Goal: Task Accomplishment & Management: Manage account settings

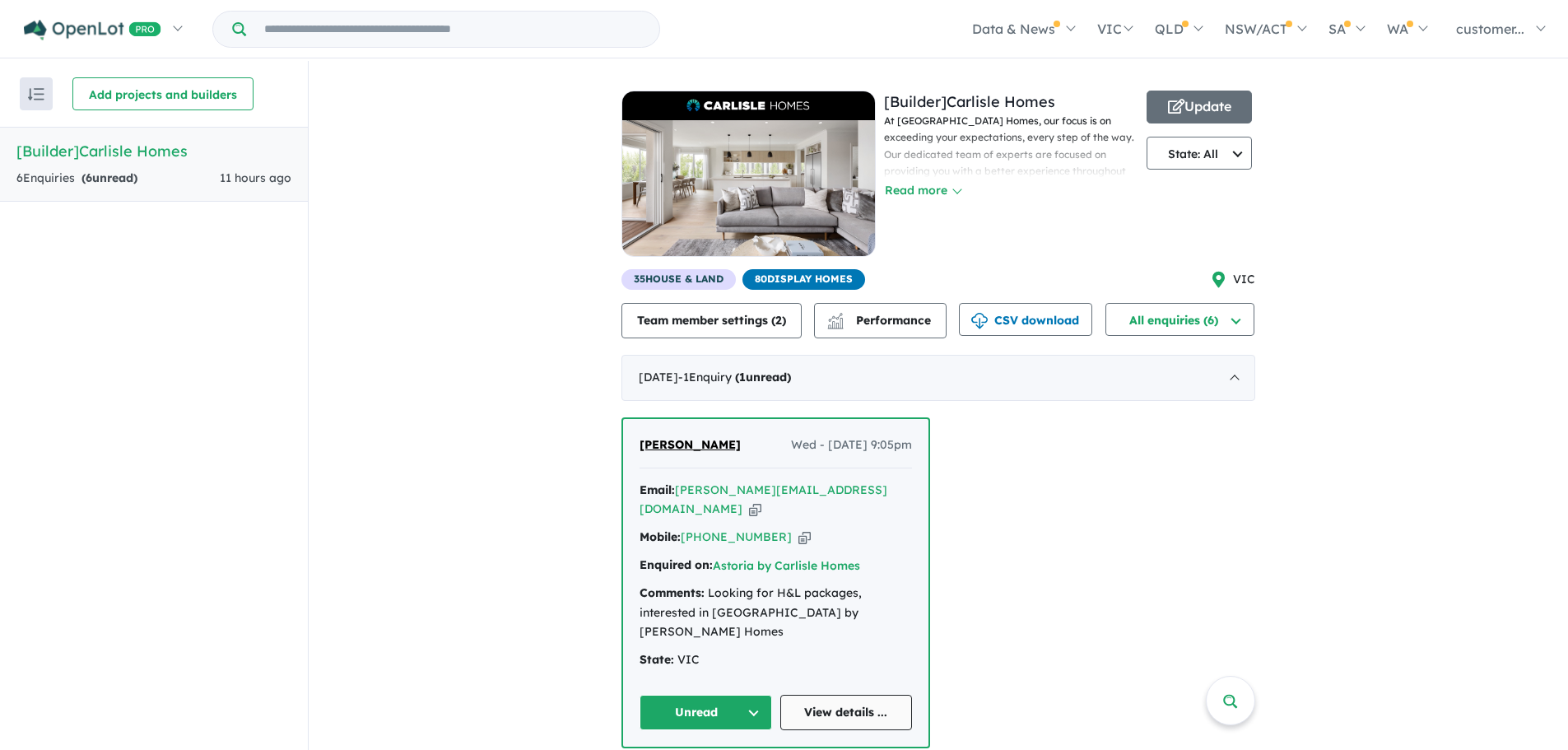
click at [881, 695] on link "View details ..." at bounding box center [847, 713] width 132 height 35
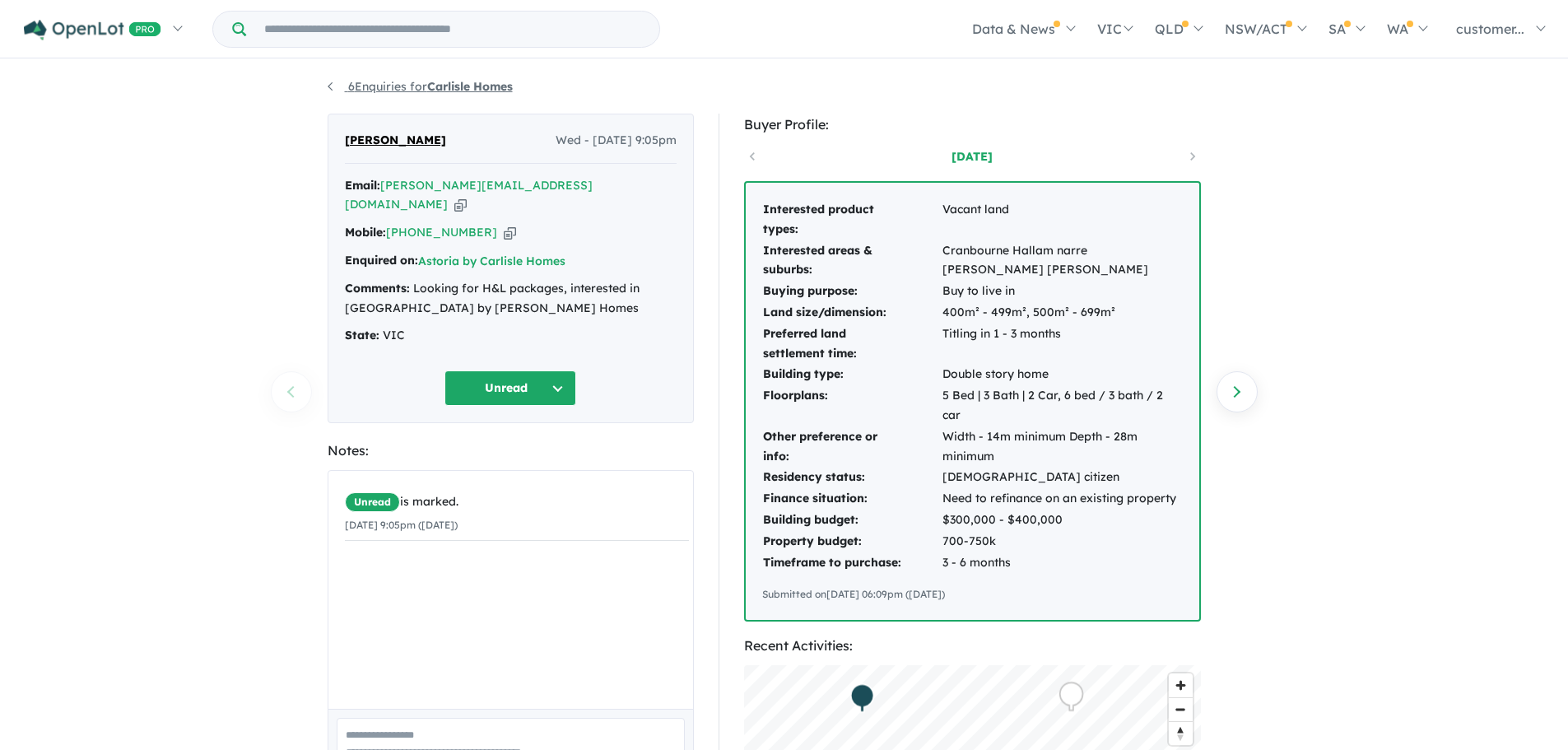
click at [331, 87] on link "6 Enquiries for Carlisle Homes" at bounding box center [421, 86] width 185 height 15
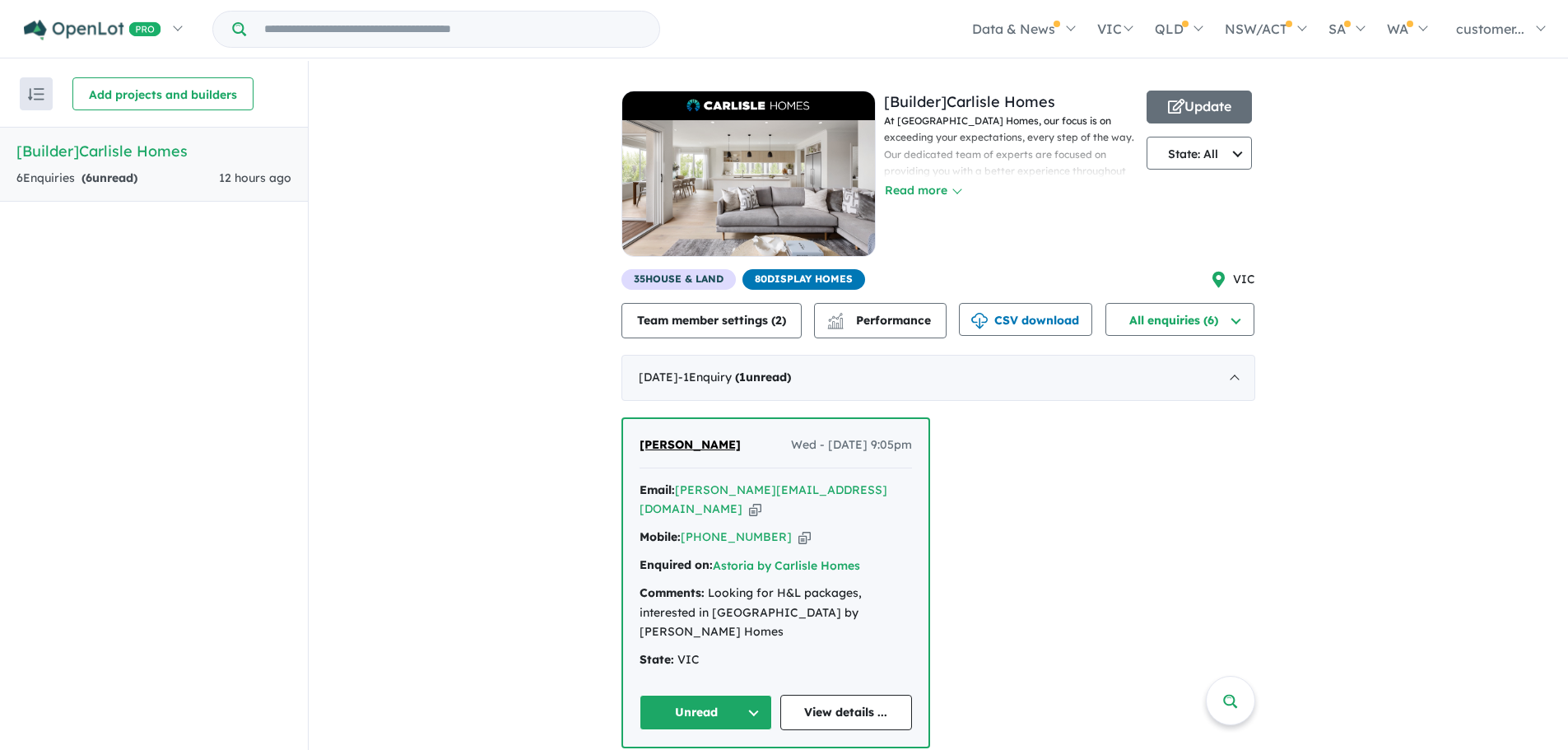
scroll to position [165, 0]
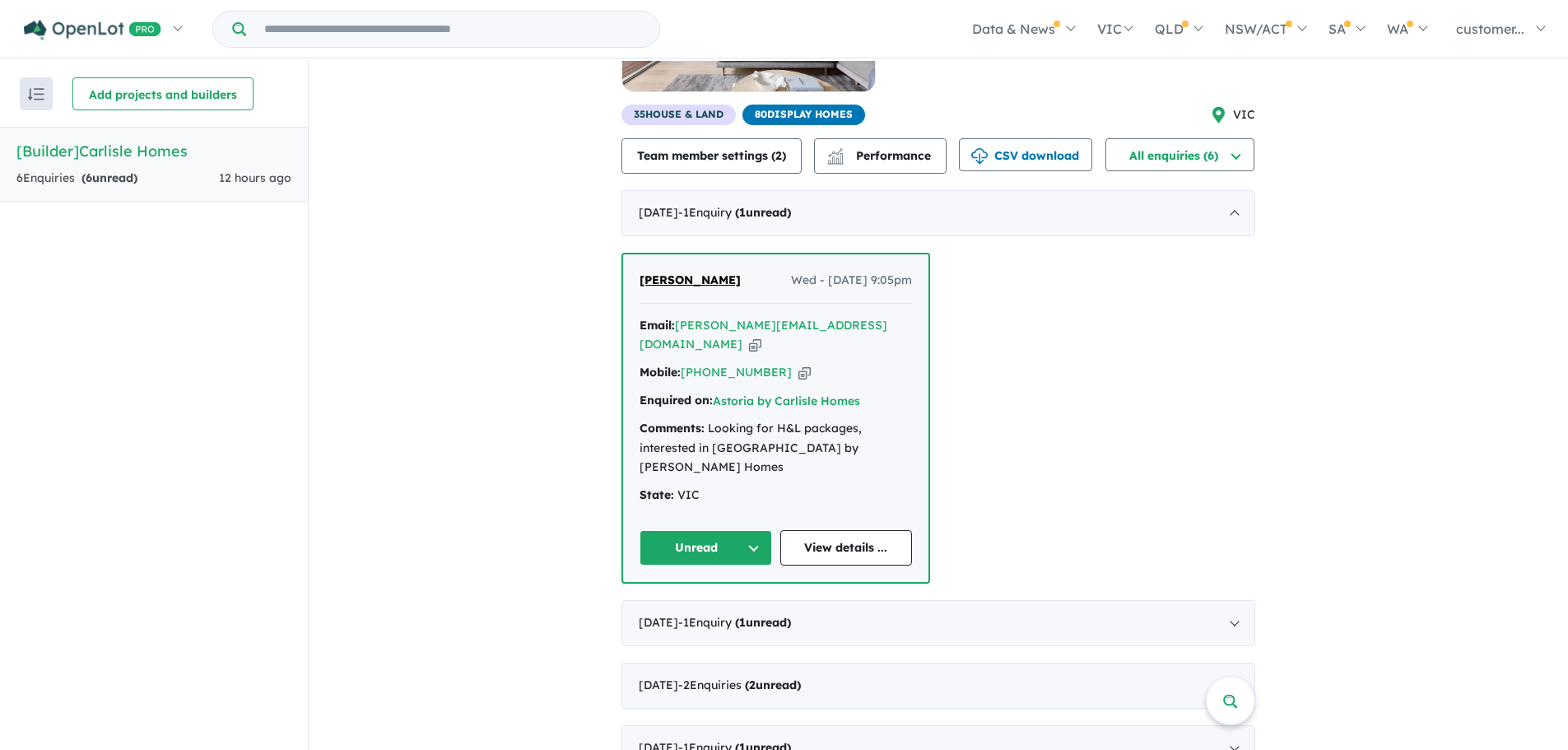
click at [750, 530] on button "Unread" at bounding box center [706, 548] width 132 height 35
click at [1164, 461] on div "Natasha K Wed - 17/09/2025, 9:05pm Email: natasha@findmecars.com.au Copied! Mob…" at bounding box center [938, 418] width 634 height 331
click at [832, 530] on link "View details ..." at bounding box center [847, 548] width 132 height 35
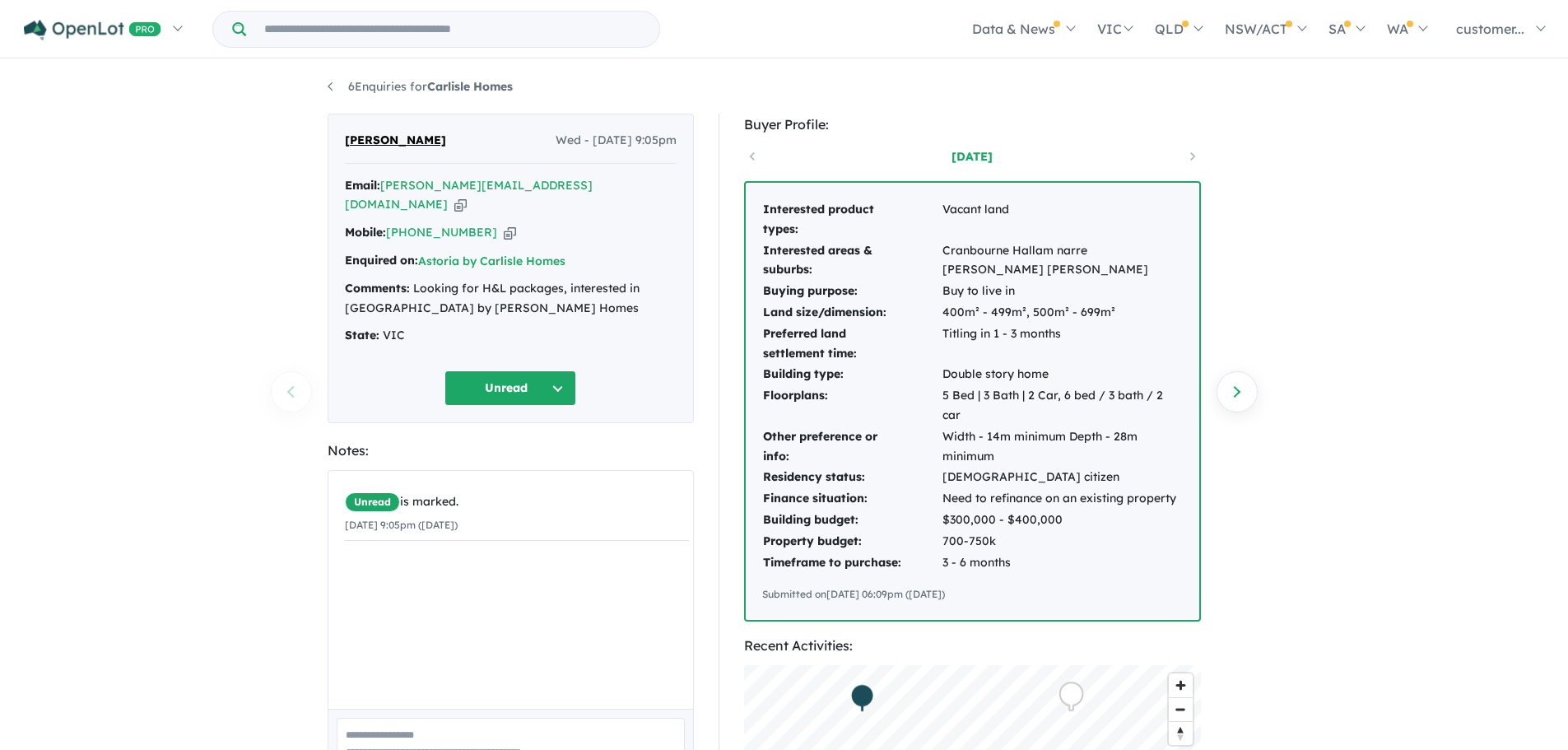
click at [755, 155] on div "4 years ago" at bounding box center [973, 156] width 457 height 25
click at [1192, 155] on div "4 years ago" at bounding box center [973, 156] width 457 height 25
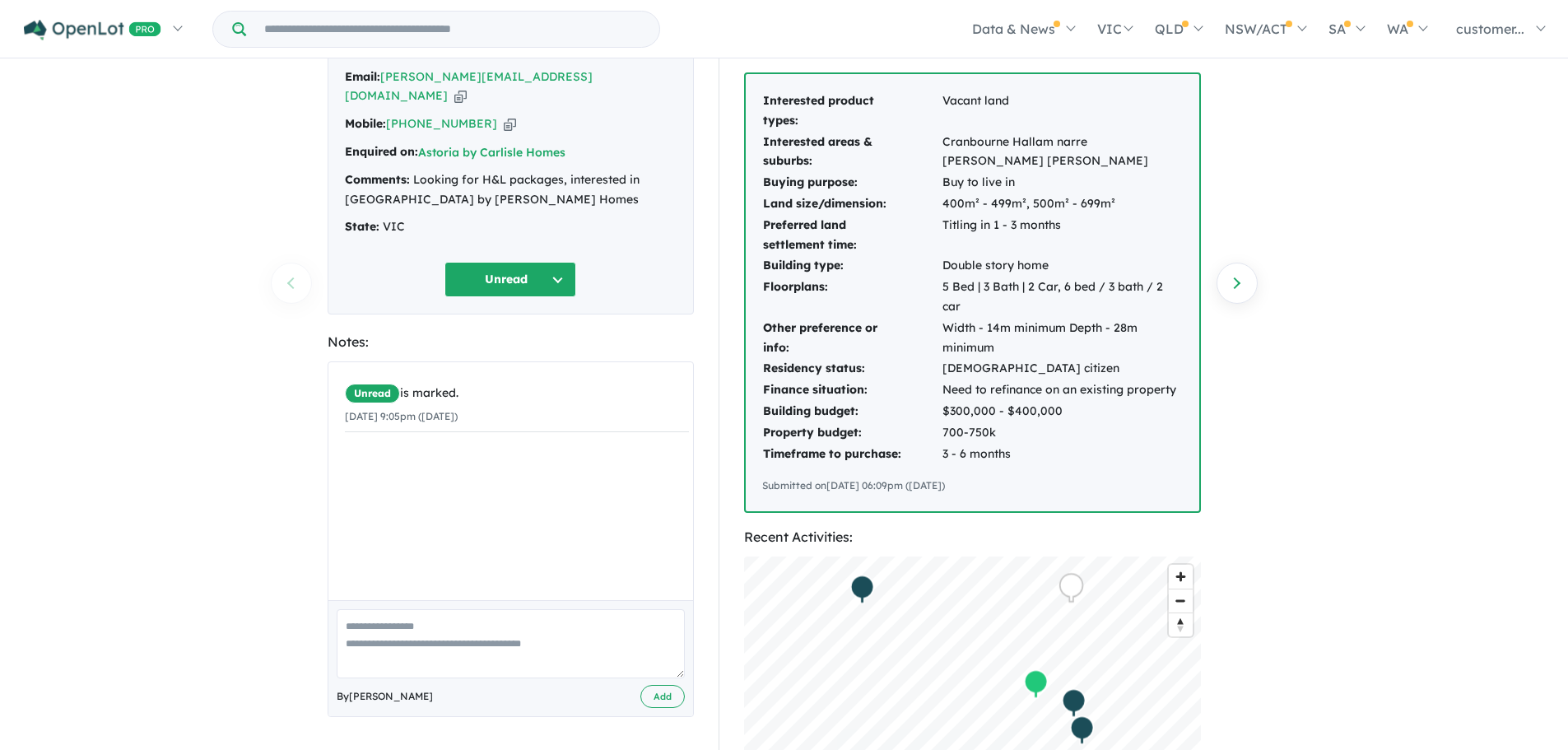
scroll to position [82, 0]
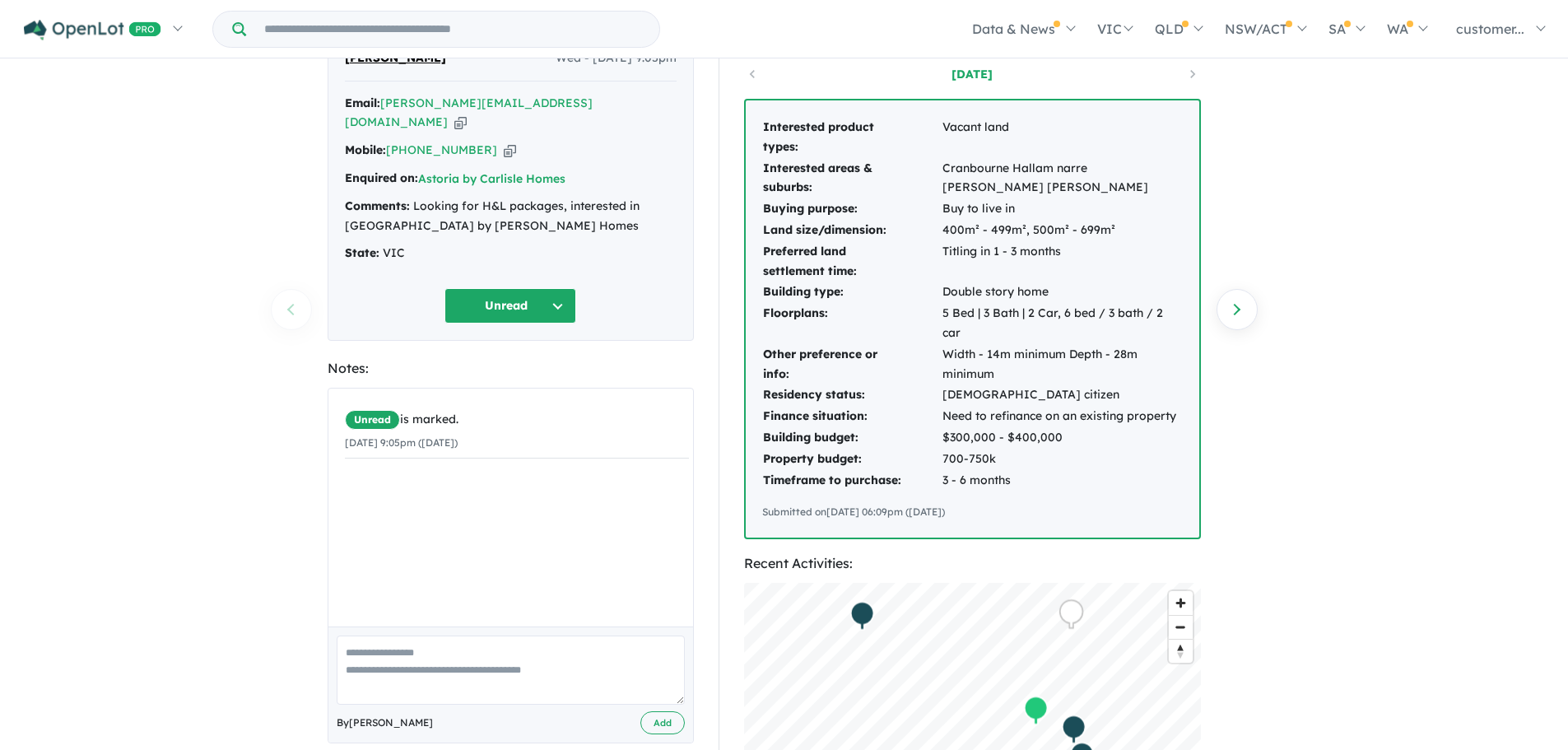
click at [224, 395] on div "6 Enquiries for Carlisle Homes Previous enquiry Next enquiry Natasha K Wed - 17…" at bounding box center [784, 325] width 1568 height 692
click at [222, 394] on div "6 Enquiries for Carlisle Homes Previous enquiry Next enquiry Natasha K Wed - 17…" at bounding box center [784, 325] width 1568 height 692
click at [1447, 351] on div "6 Enquiries for Carlisle Homes Previous enquiry Next enquiry Natasha K Wed - 17…" at bounding box center [784, 325] width 1568 height 692
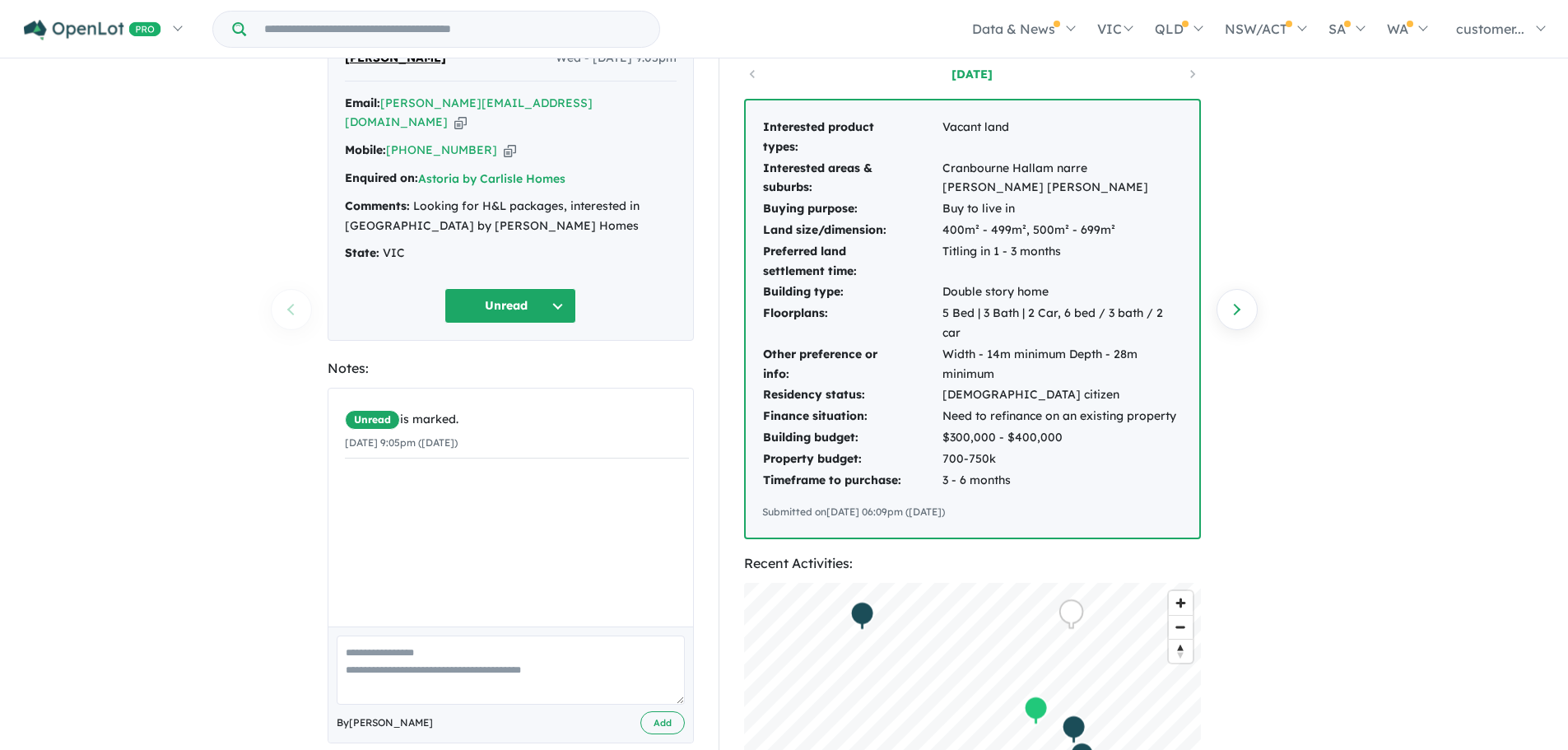
click at [105, 306] on div "6 Enquiries for Carlisle Homes Previous enquiry Next enquiry Natasha K Wed - 17…" at bounding box center [784, 325] width 1568 height 692
